Goal: Find specific page/section: Find specific page/section

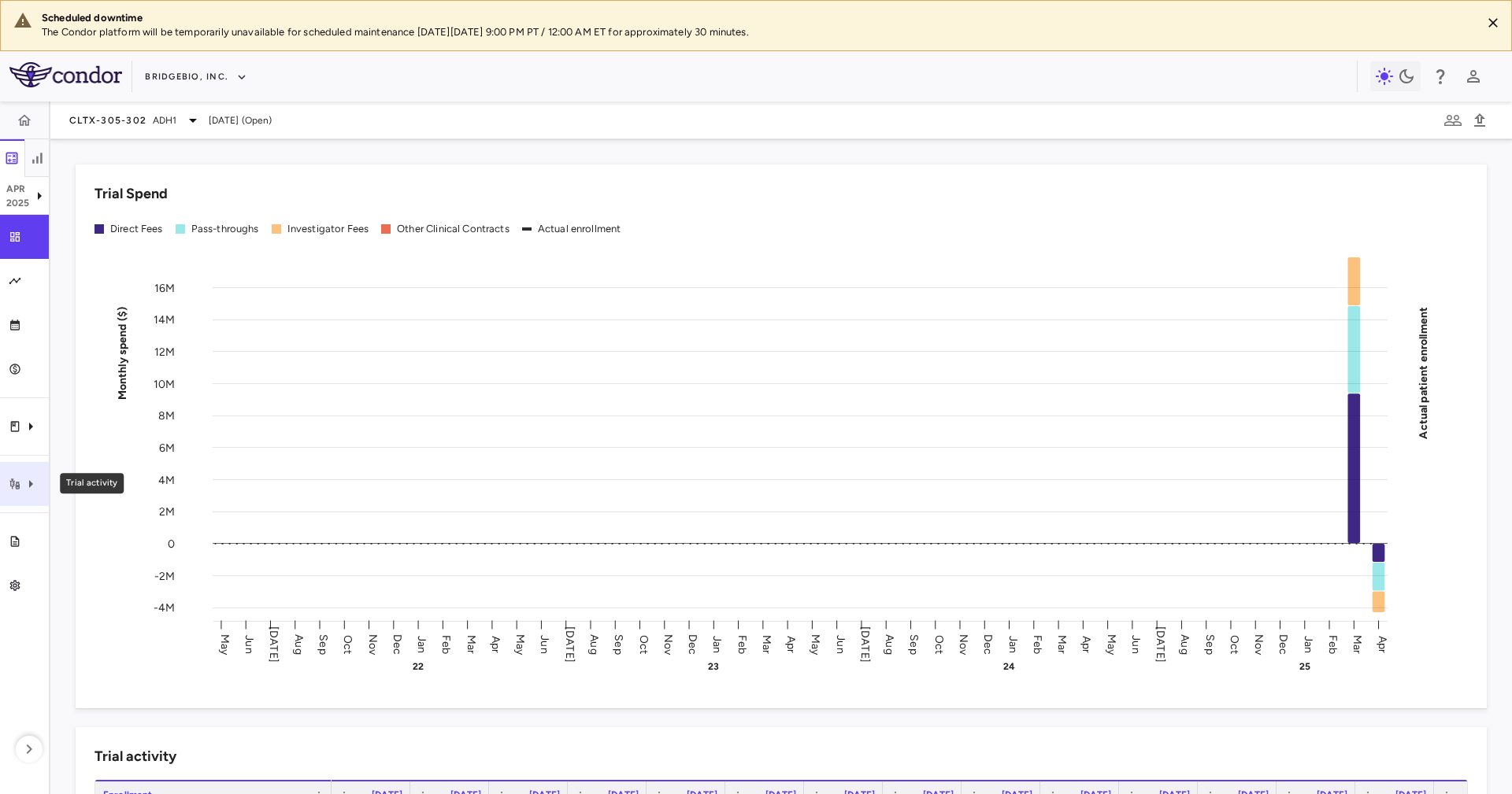
click at [17, 474] on div "Trial activity" at bounding box center [24, 484] width 49 height 44
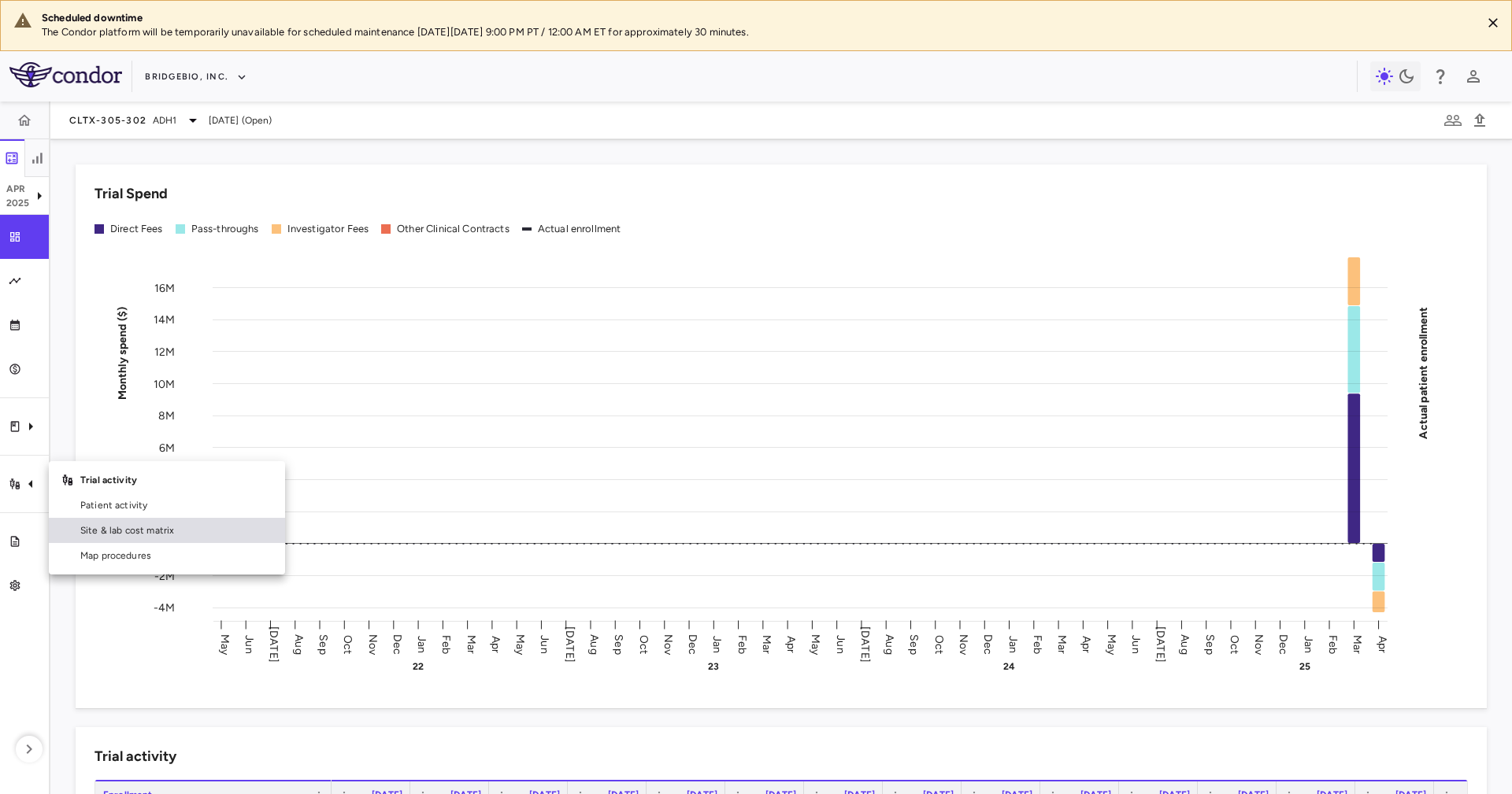
click at [243, 521] on link "Site & lab cost matrix" at bounding box center [167, 530] width 236 height 25
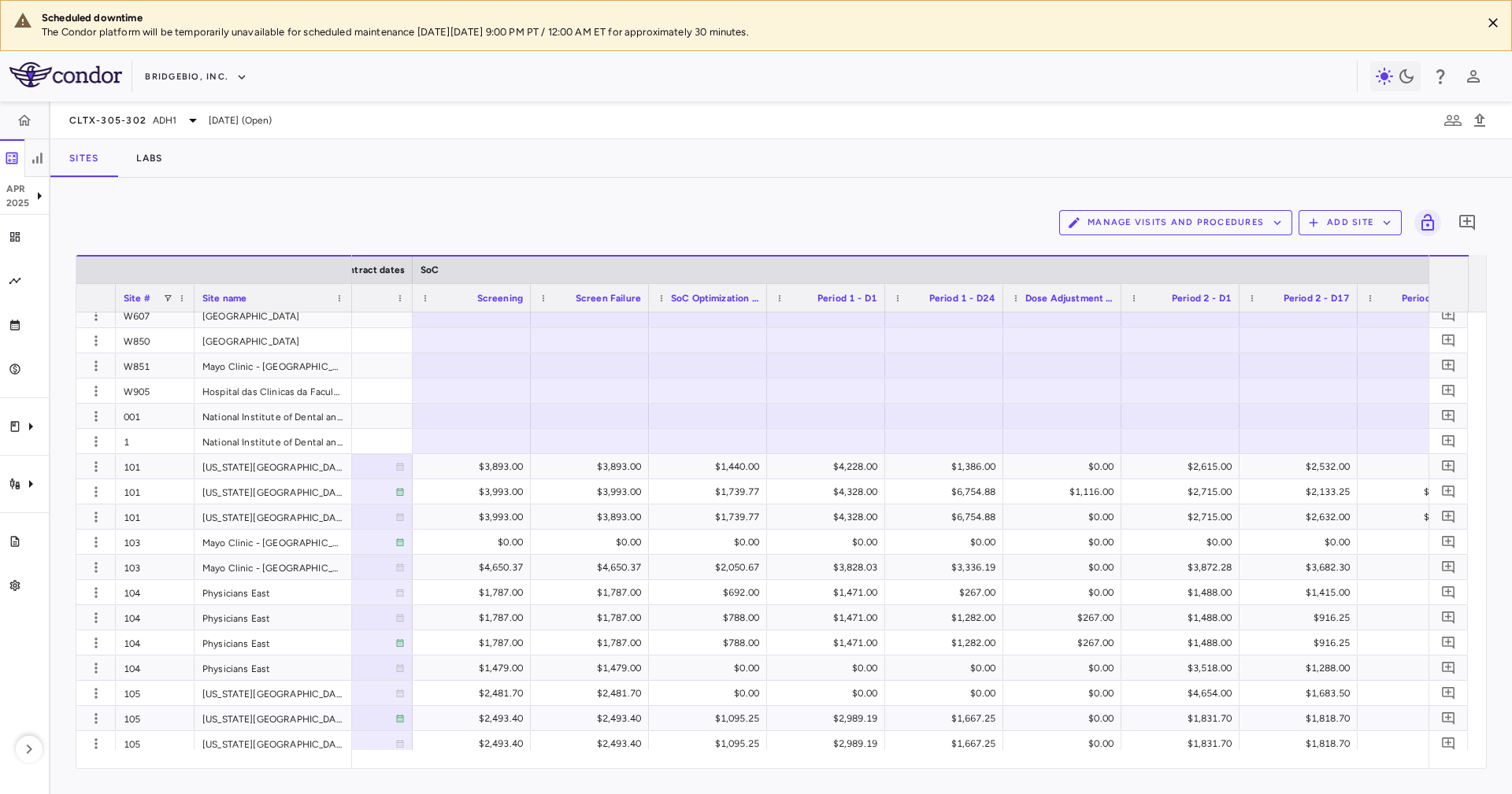
scroll to position [0, 1754]
